Goal: Transaction & Acquisition: Book appointment/travel/reservation

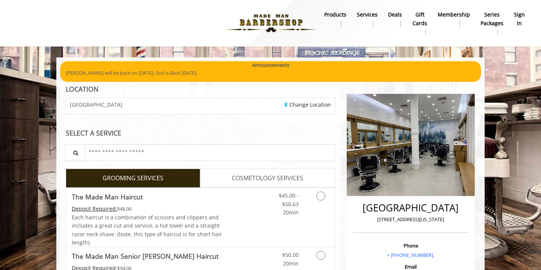
click at [519, 19] on b "sign in" at bounding box center [519, 19] width 11 height 17
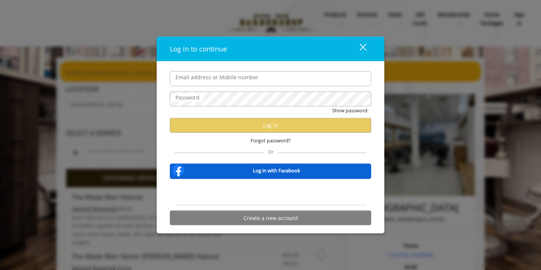
click at [322, 155] on form "Email address or Mobile number Password Show password Log in Forgot password? O…" at bounding box center [270, 150] width 201 height 158
click at [213, 75] on label "Email address or Mobile number" at bounding box center [217, 77] width 90 height 8
click at [213, 75] on input "Email address or Mobile number" at bounding box center [270, 78] width 201 height 15
type input "**********"
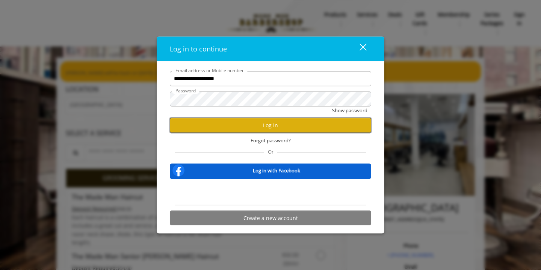
click at [220, 128] on button "Log in" at bounding box center [270, 125] width 201 height 15
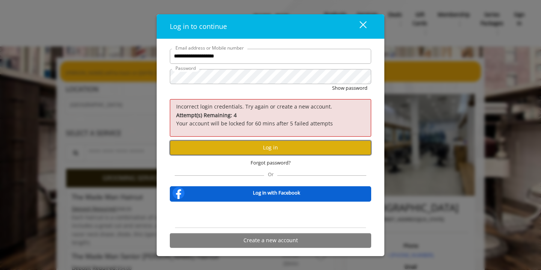
click at [232, 148] on button "Log in" at bounding box center [270, 147] width 201 height 15
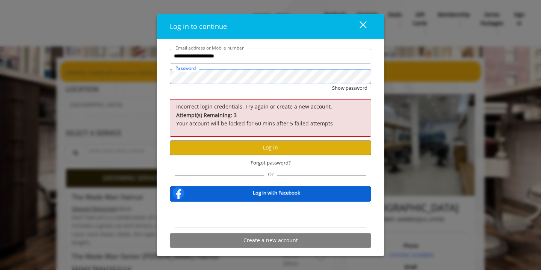
click at [332, 84] on button "Show password" at bounding box center [349, 88] width 35 height 8
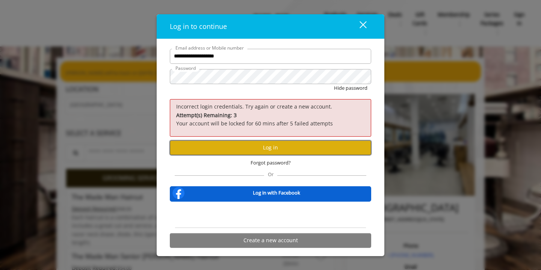
click at [212, 148] on button "Log in" at bounding box center [270, 147] width 201 height 15
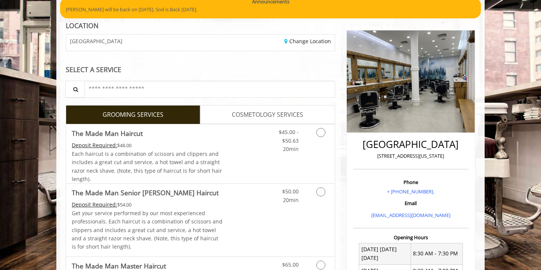
scroll to position [76, 0]
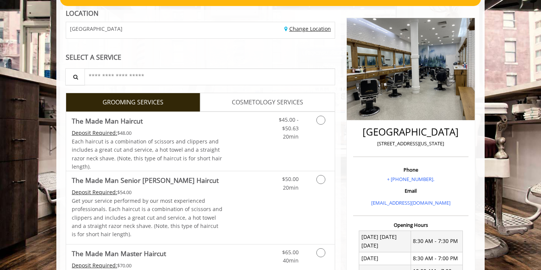
click at [292, 27] on link "Change Location" at bounding box center [307, 28] width 47 height 7
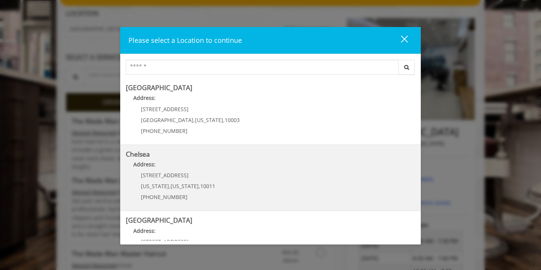
click at [244, 168] on p "Address:" at bounding box center [270, 166] width 289 height 12
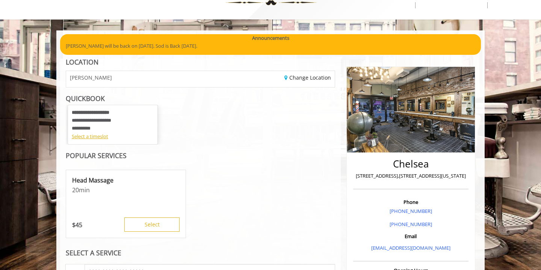
scroll to position [15, 0]
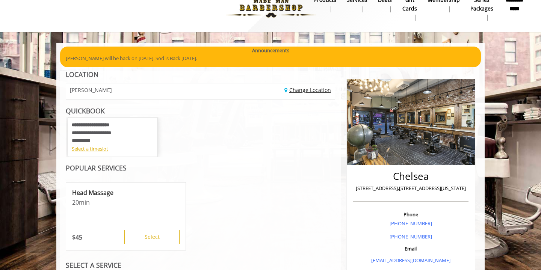
click at [306, 90] on link "Change Location" at bounding box center [307, 89] width 47 height 7
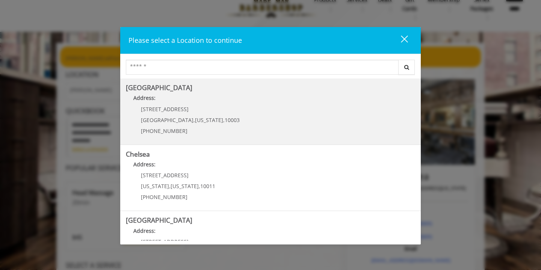
click at [209, 104] on Village "Address:" at bounding box center [270, 100] width 289 height 12
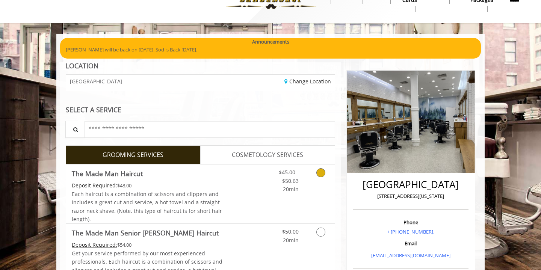
scroll to position [24, 0]
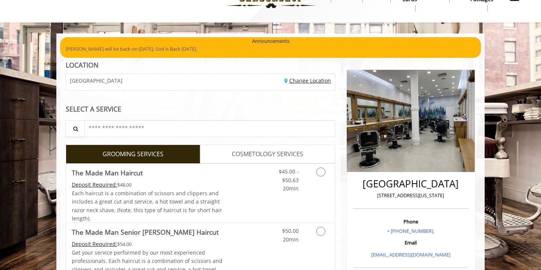
click at [298, 83] on link "Change Location" at bounding box center [307, 80] width 47 height 7
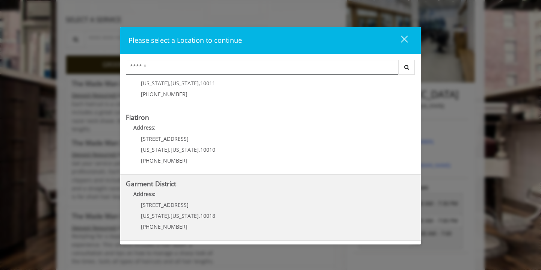
scroll to position [121, 0]
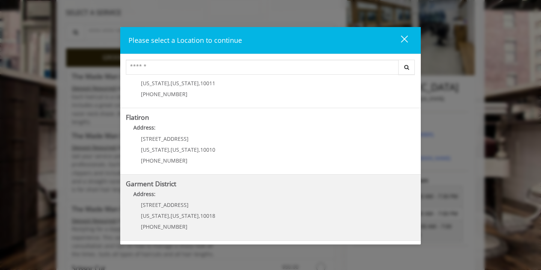
click at [253, 194] on District "Address:" at bounding box center [270, 196] width 289 height 12
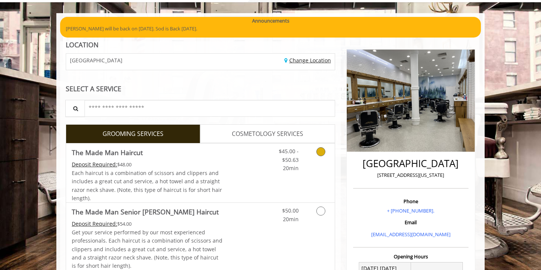
scroll to position [46, 0]
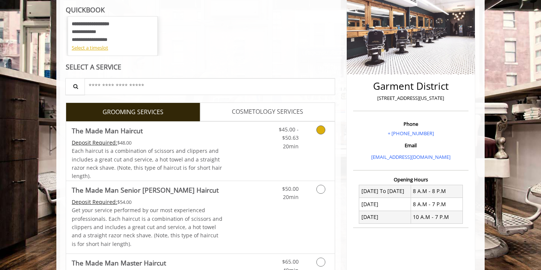
click at [308, 138] on div "Grooming services" at bounding box center [319, 136] width 30 height 29
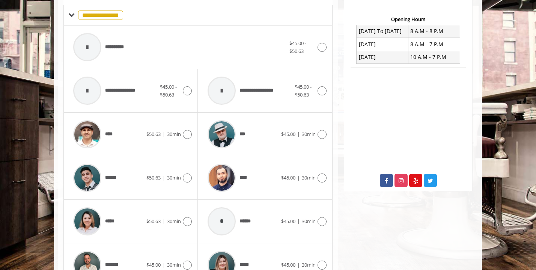
scroll to position [362, 0]
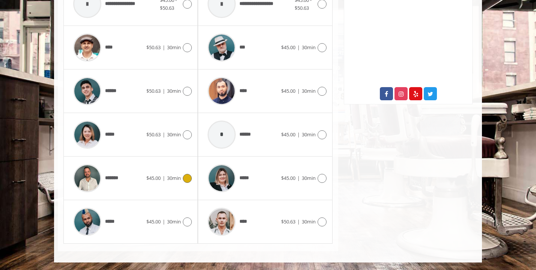
click at [171, 177] on span "30min" at bounding box center [174, 178] width 14 height 7
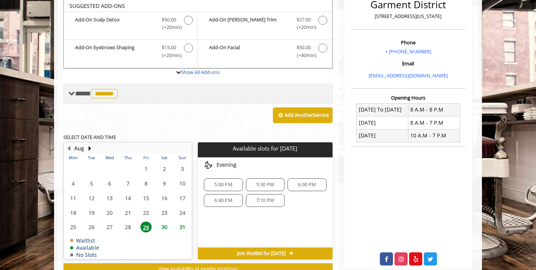
scroll to position [196, 0]
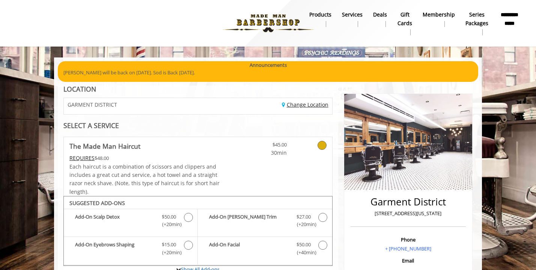
click at [321, 106] on link "Change Location" at bounding box center [305, 104] width 47 height 7
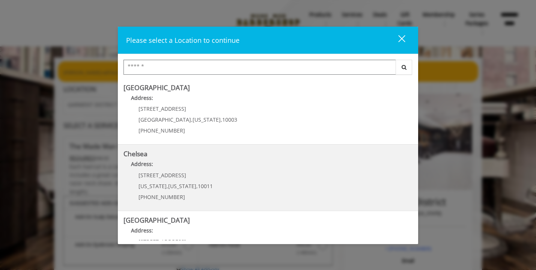
scroll to position [28, 0]
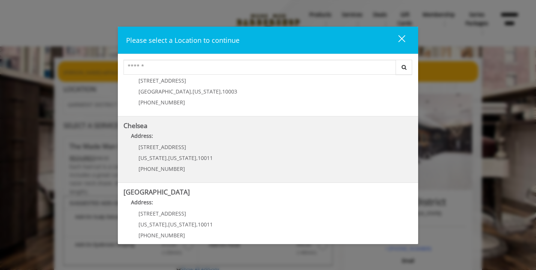
click at [245, 151] on link "Chelsea Address: [STREET_ADDRESS][US_STATE][US_STATE] (917) 639-3902" at bounding box center [268, 149] width 289 height 55
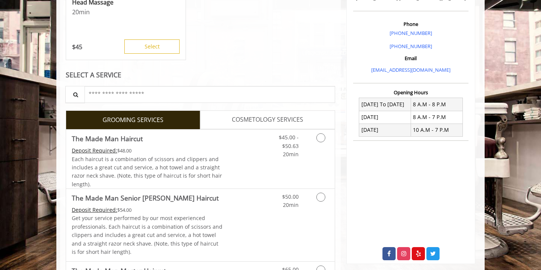
scroll to position [220, 0]
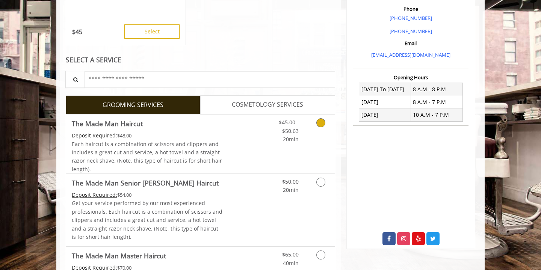
click at [301, 124] on div "$45.00 - $50.63 20min" at bounding box center [283, 128] width 42 height 29
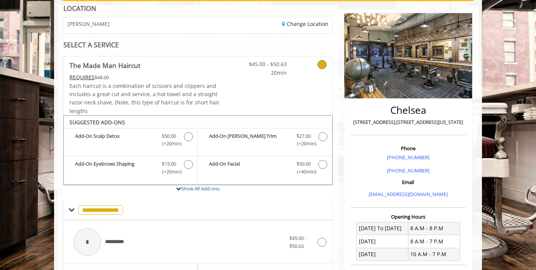
scroll to position [68, 0]
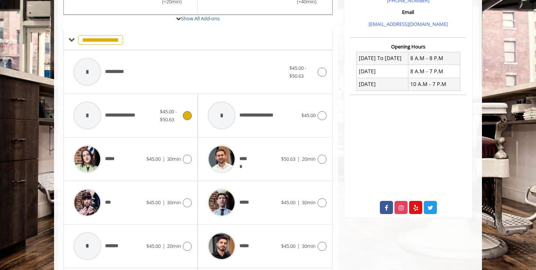
click at [176, 109] on span "$45.00 - $50.63" at bounding box center [168, 115] width 17 height 15
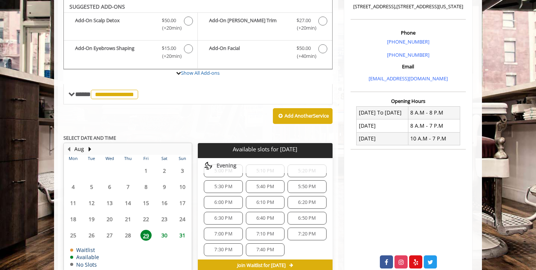
scroll to position [17, 0]
click at [291, 185] on span "5:50 PM" at bounding box center [307, 184] width 32 height 6
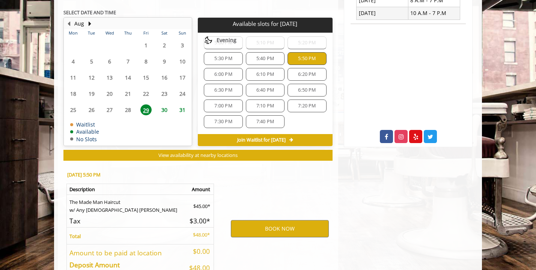
scroll to position [370, 0]
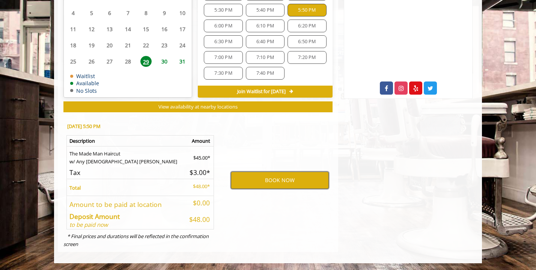
click at [287, 185] on button "BOOK NOW" at bounding box center [280, 180] width 98 height 17
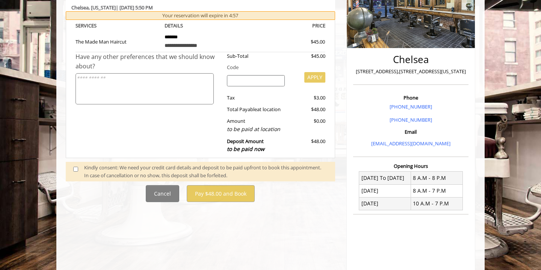
scroll to position [218, 0]
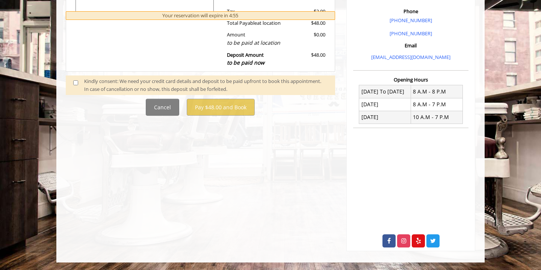
click at [71, 83] on span at bounding box center [79, 85] width 22 height 16
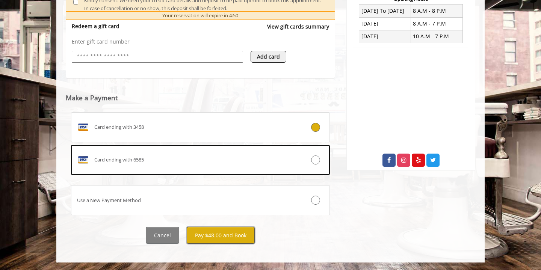
click at [244, 234] on button "Pay $48.00 and Book" at bounding box center [221, 235] width 68 height 17
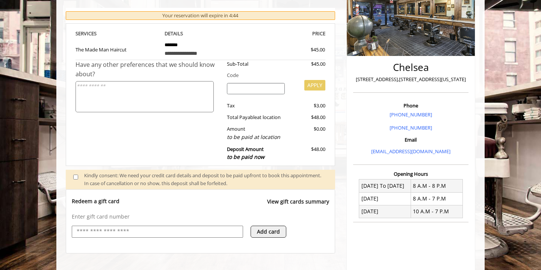
scroll to position [0, 0]
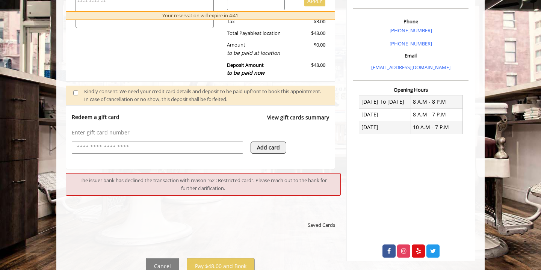
click at [172, 188] on div "The issuer bank has declined the transaction with reason "62 : Restricted card"…" at bounding box center [203, 184] width 275 height 23
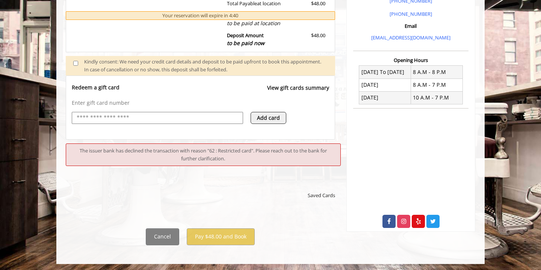
scroll to position [246, 0]
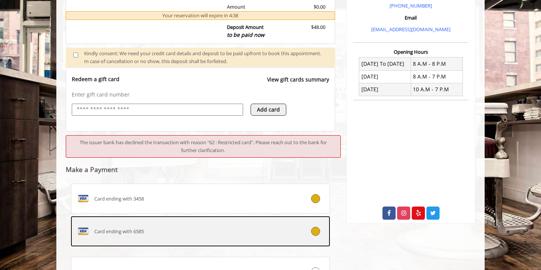
click at [208, 235] on div "Card ending with 6585" at bounding box center [178, 231] width 215 height 12
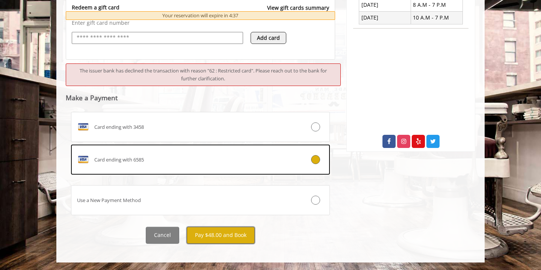
click at [228, 234] on button "Pay $48.00 and Book" at bounding box center [221, 235] width 68 height 17
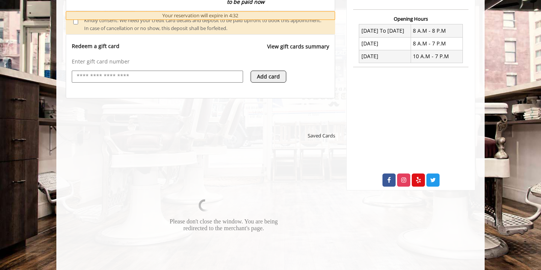
scroll to position [269, 0]
